Goal: Task Accomplishment & Management: Manage account settings

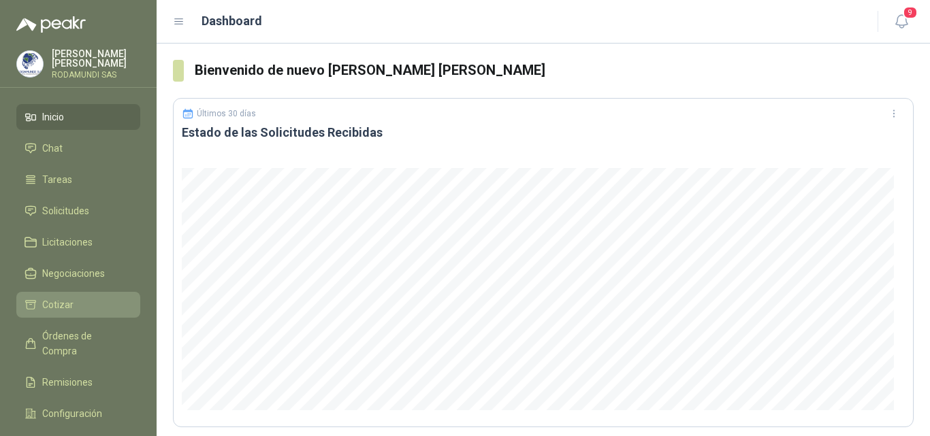
click at [66, 304] on span "Cotizar" at bounding box center [57, 304] width 31 height 15
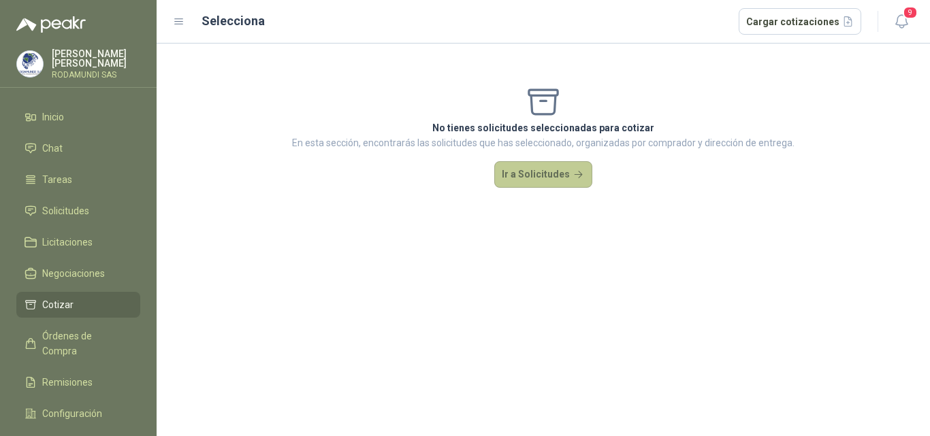
click at [521, 171] on button "Ir a Solicitudes" at bounding box center [543, 174] width 98 height 27
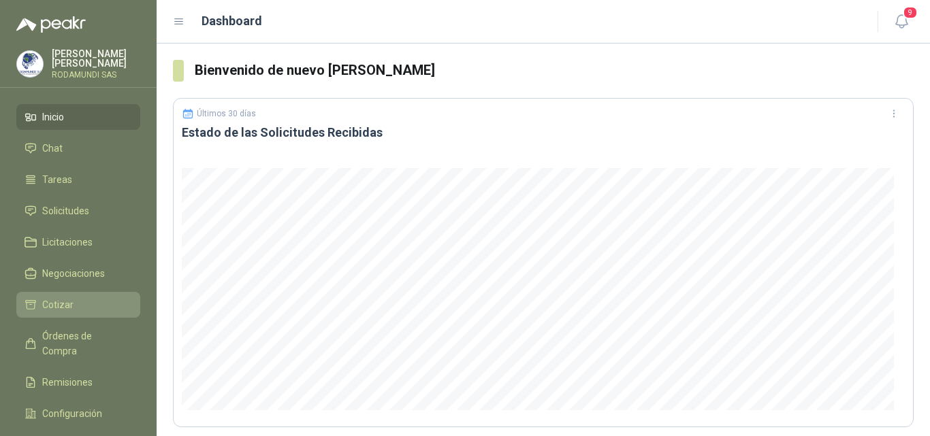
click at [65, 304] on span "Cotizar" at bounding box center [57, 304] width 31 height 15
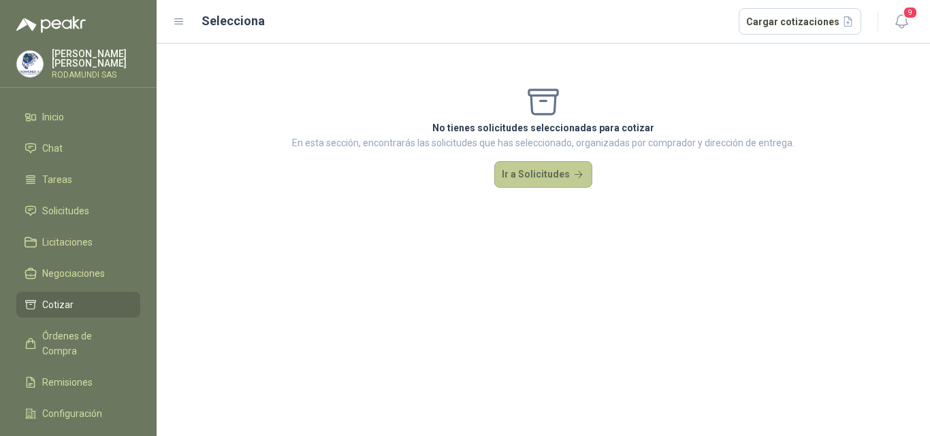
click at [547, 184] on button "Ir a Solicitudes" at bounding box center [543, 174] width 98 height 27
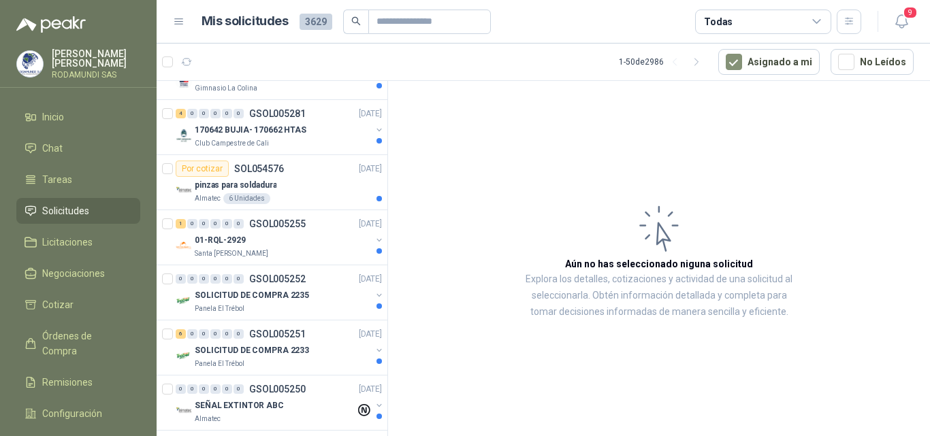
scroll to position [736, 0]
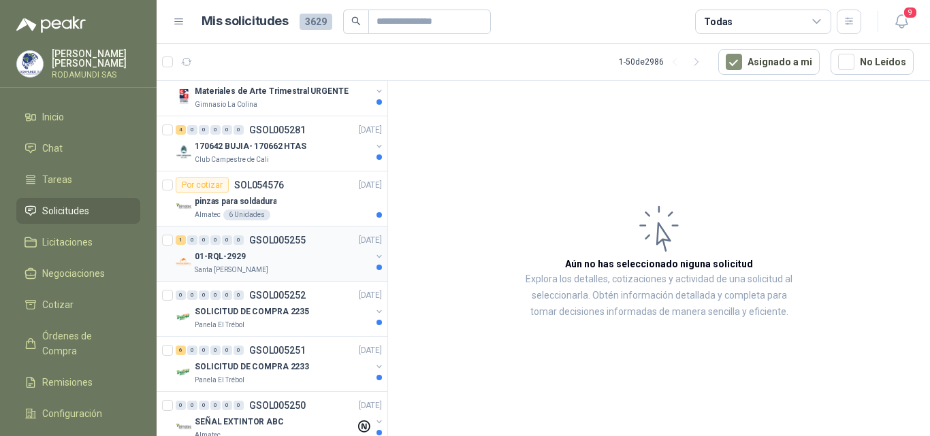
click at [273, 241] on p "GSOL005255" at bounding box center [277, 240] width 56 height 10
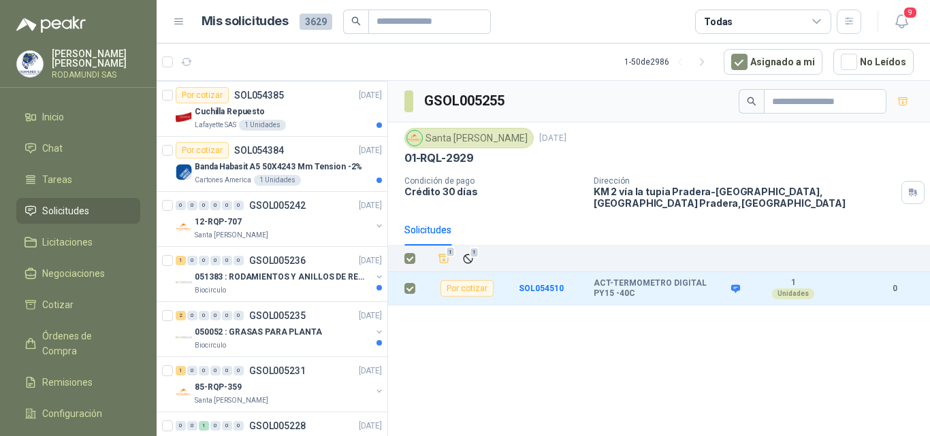
scroll to position [1294, 0]
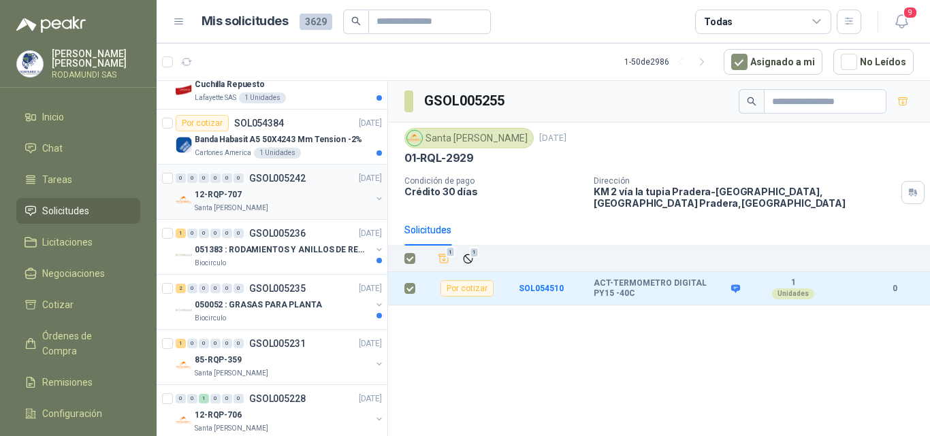
click at [310, 192] on div "12-RQP-707" at bounding box center [283, 194] width 176 height 16
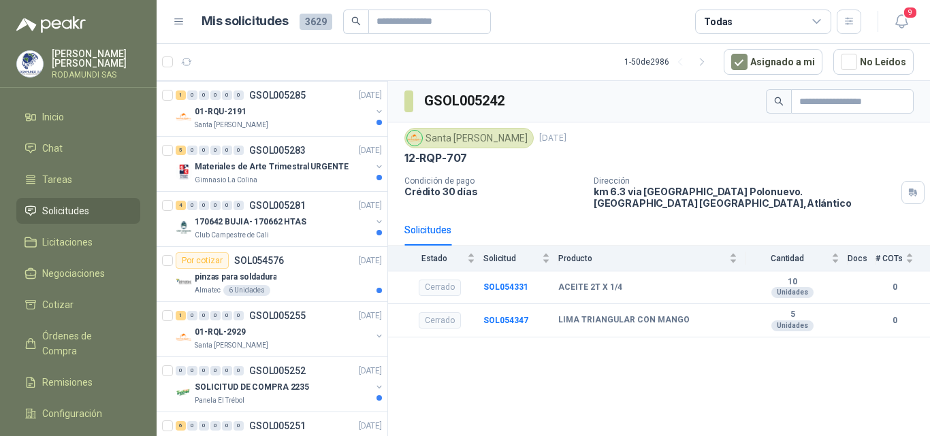
scroll to position [617, 0]
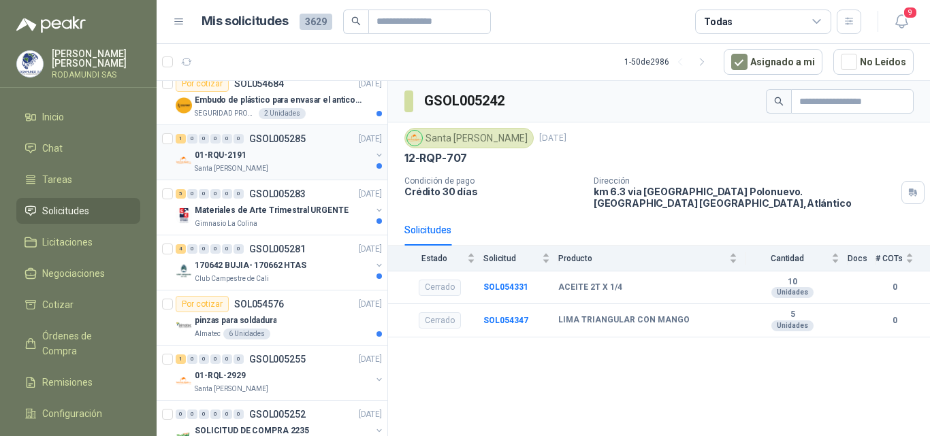
click at [308, 152] on div "01-RQU-2191" at bounding box center [283, 155] width 176 height 16
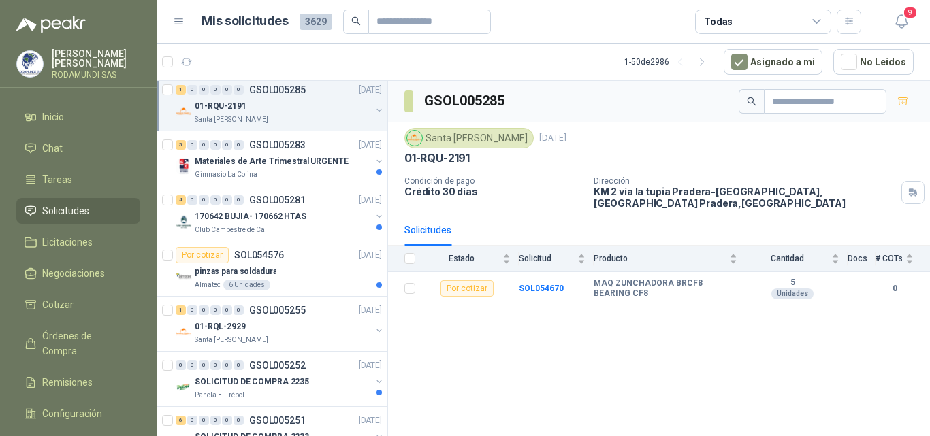
scroll to position [672, 0]
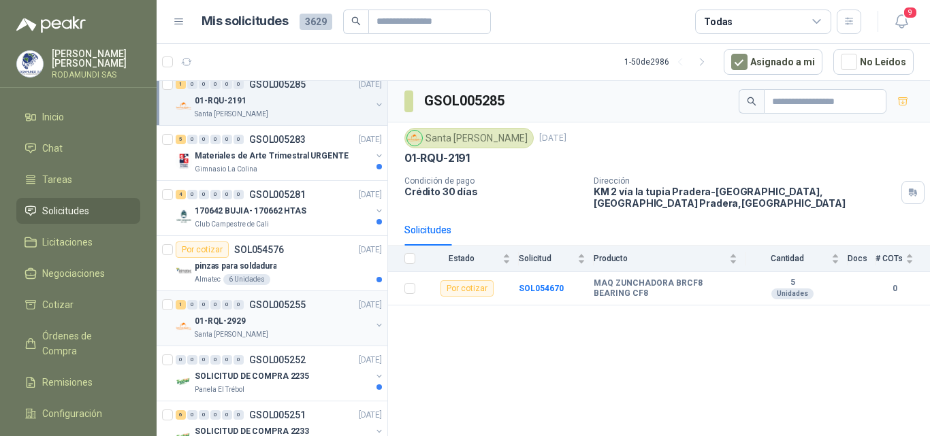
click at [281, 335] on div "Santa [PERSON_NAME]" at bounding box center [283, 334] width 176 height 11
